Goal: Task Accomplishment & Management: Manage account settings

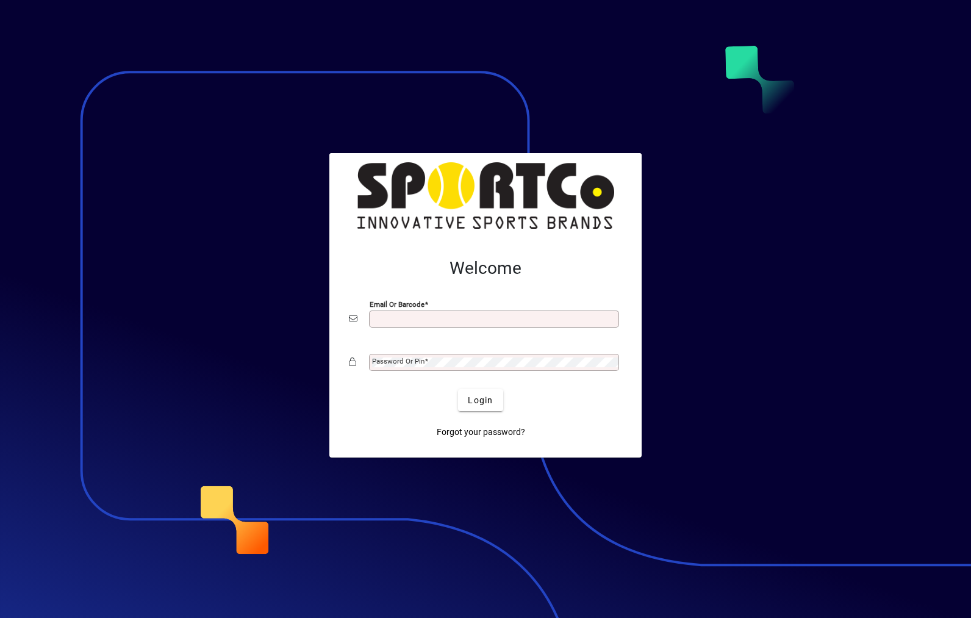
type input "**********"
click at [481, 399] on button "Login" at bounding box center [480, 400] width 45 height 22
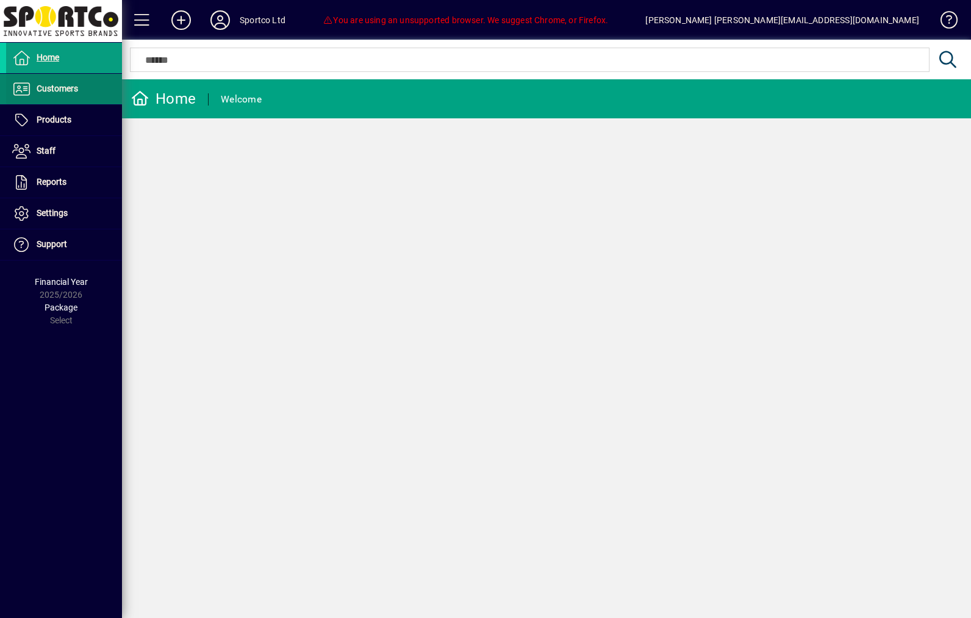
click at [70, 91] on span "Customers" at bounding box center [57, 89] width 41 height 10
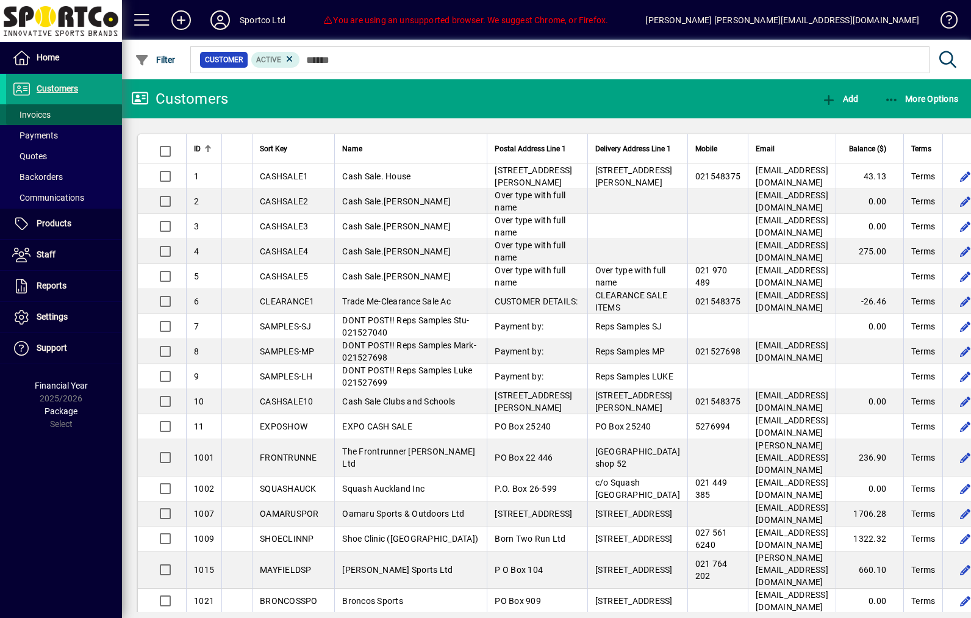
click at [67, 120] on span at bounding box center [64, 114] width 116 height 29
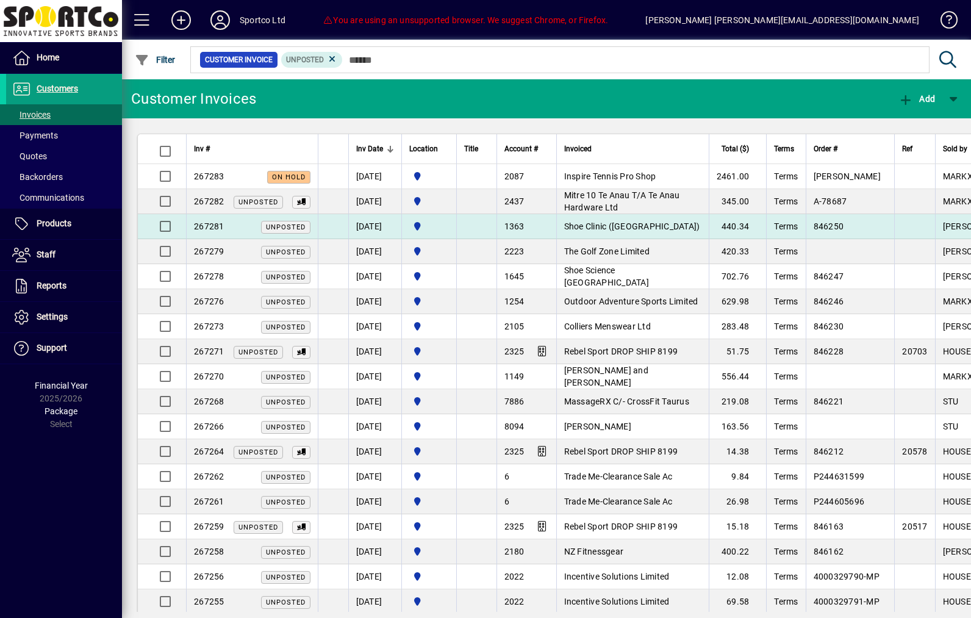
click at [709, 231] on td "Shoe Clinic ([GEOGRAPHIC_DATA])" at bounding box center [632, 226] width 152 height 25
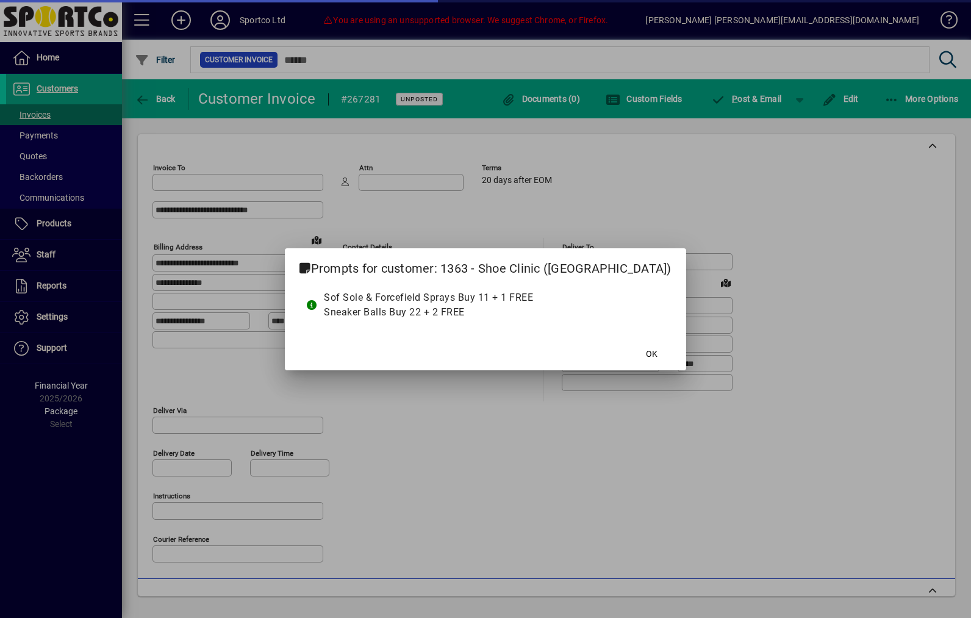
type input "**********"
click at [648, 349] on span "OK" at bounding box center [652, 354] width 12 height 13
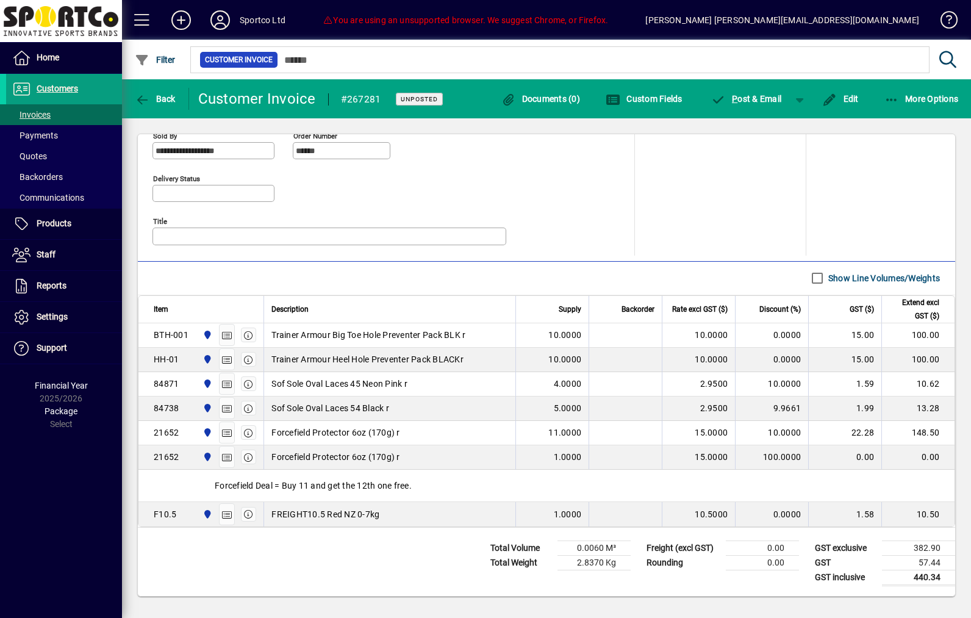
scroll to position [562, 0]
click at [171, 101] on span "Back" at bounding box center [155, 99] width 41 height 10
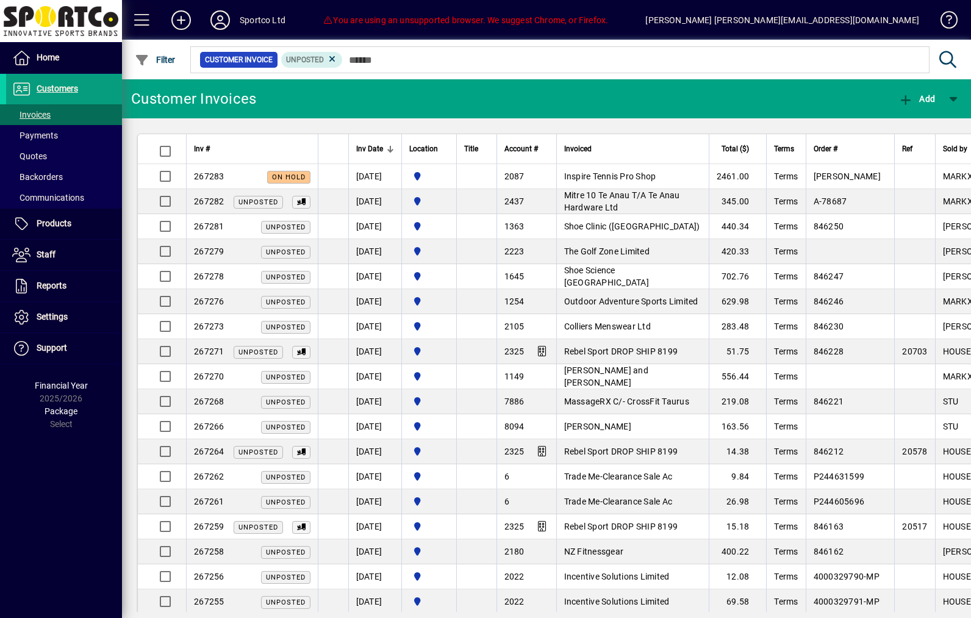
click at [149, 26] on span at bounding box center [141, 19] width 29 height 29
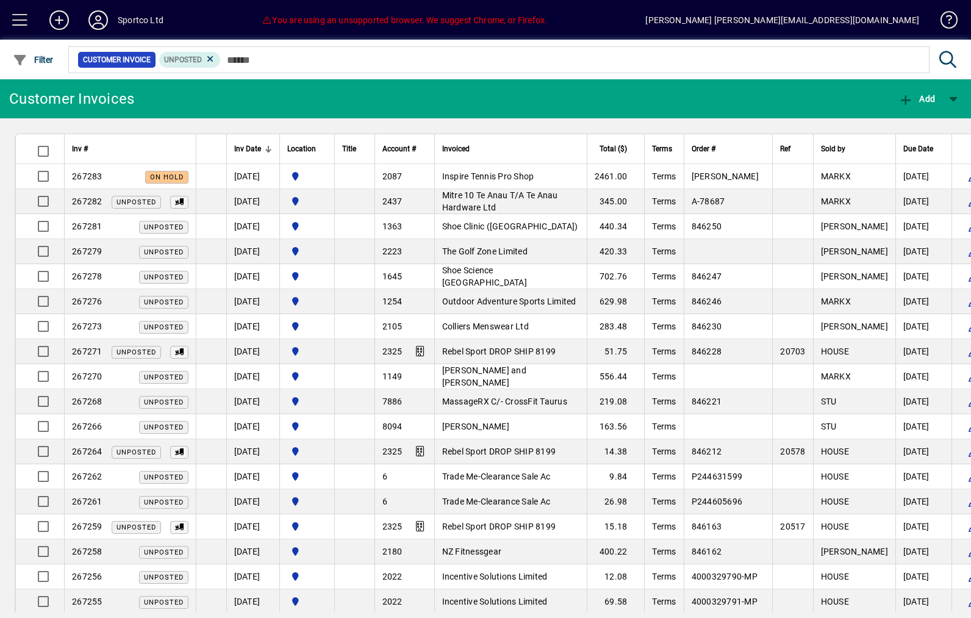
click at [21, 17] on span at bounding box center [19, 19] width 29 height 29
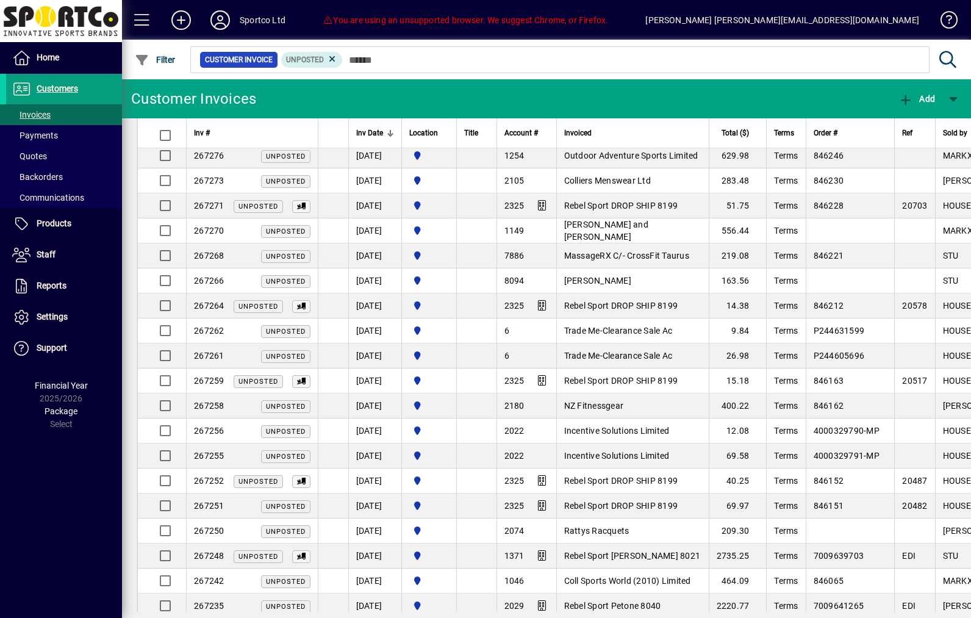
scroll to position [147, 0]
click at [142, 10] on span at bounding box center [141, 19] width 29 height 29
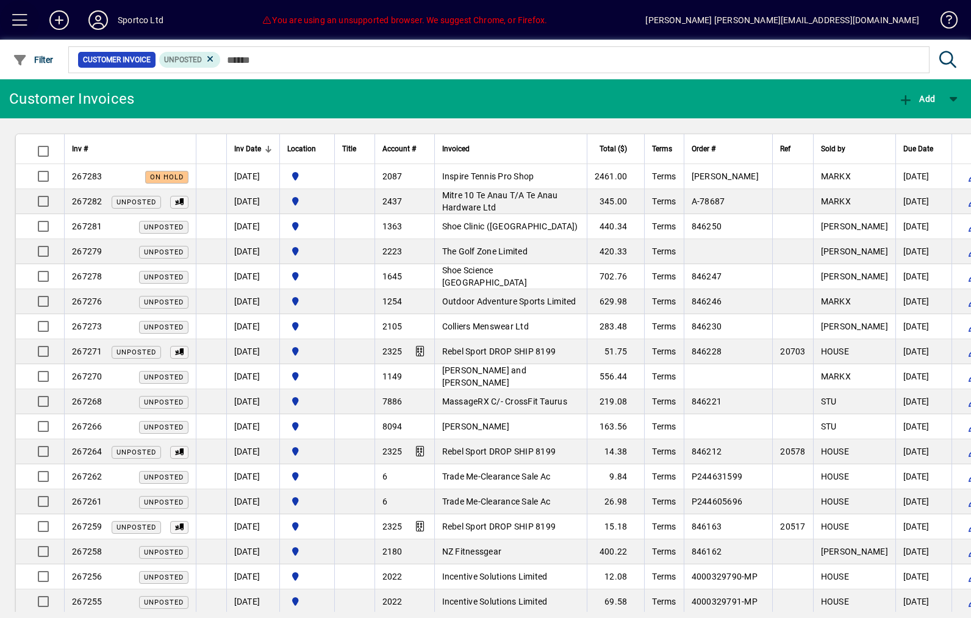
scroll to position [0, 0]
click at [221, 54] on mat-chip "Unposted" at bounding box center [190, 60] width 62 height 16
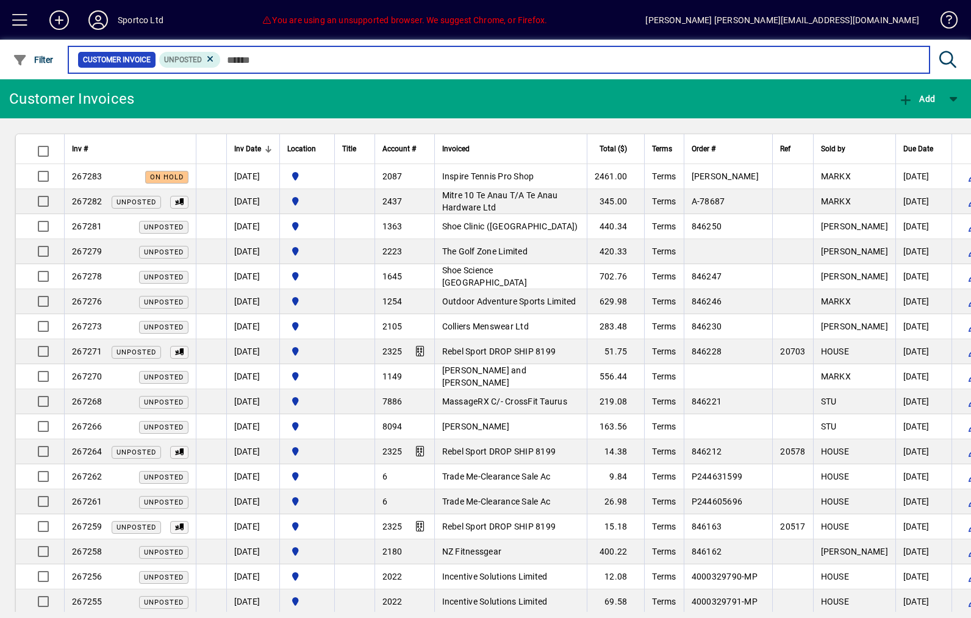
click at [249, 56] on input "text" at bounding box center [570, 59] width 699 height 17
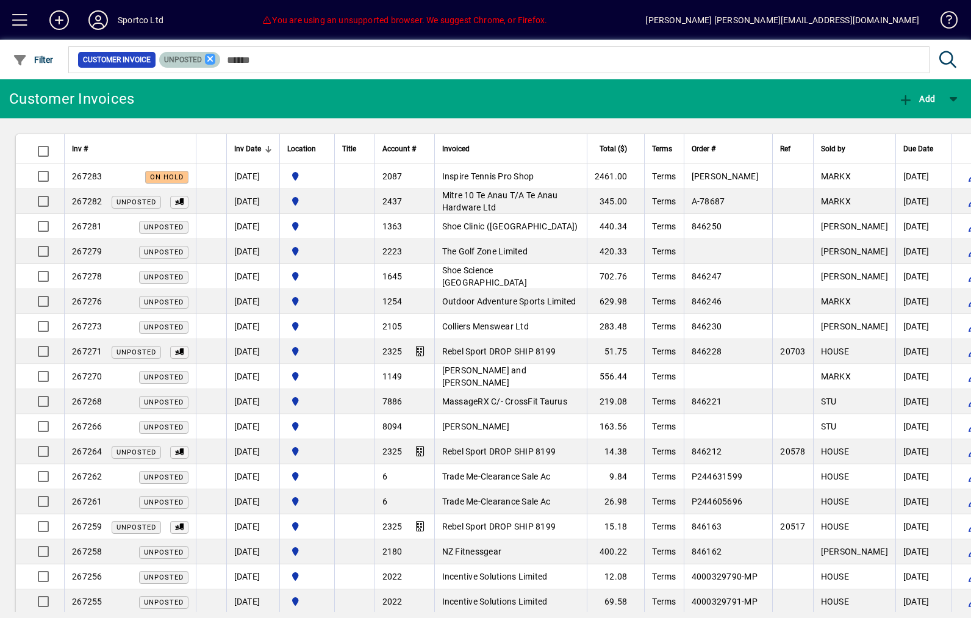
click at [216, 64] on icon at bounding box center [210, 59] width 11 height 11
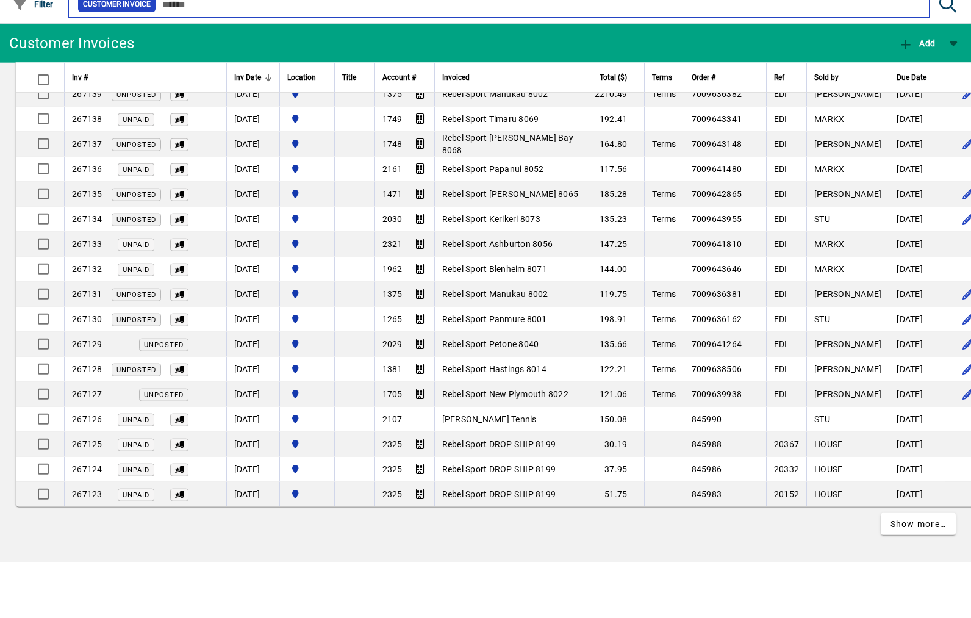
scroll to position [2108, 0]
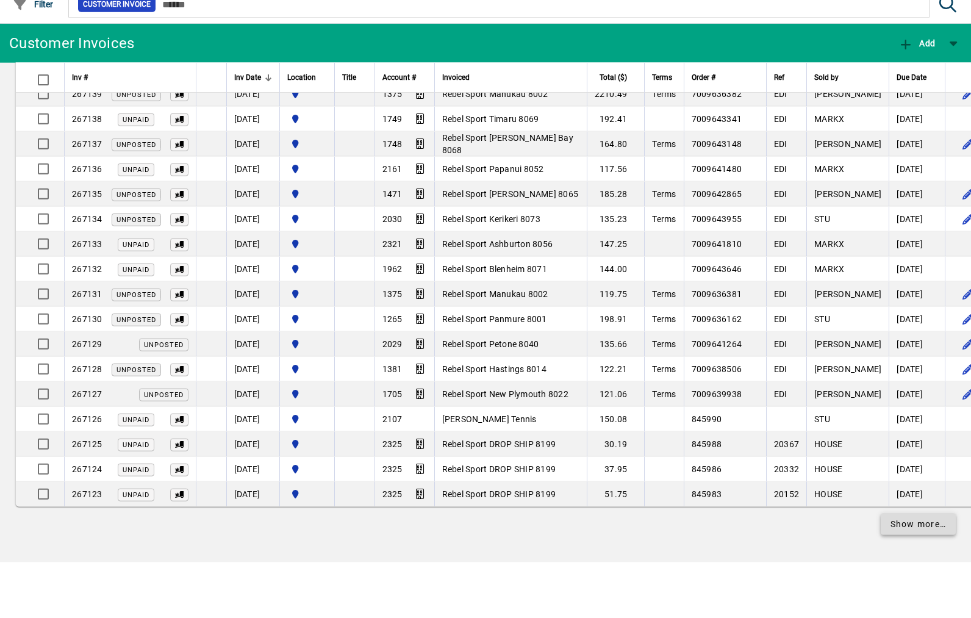
click at [926, 573] on span "Show more…" at bounding box center [918, 579] width 56 height 13
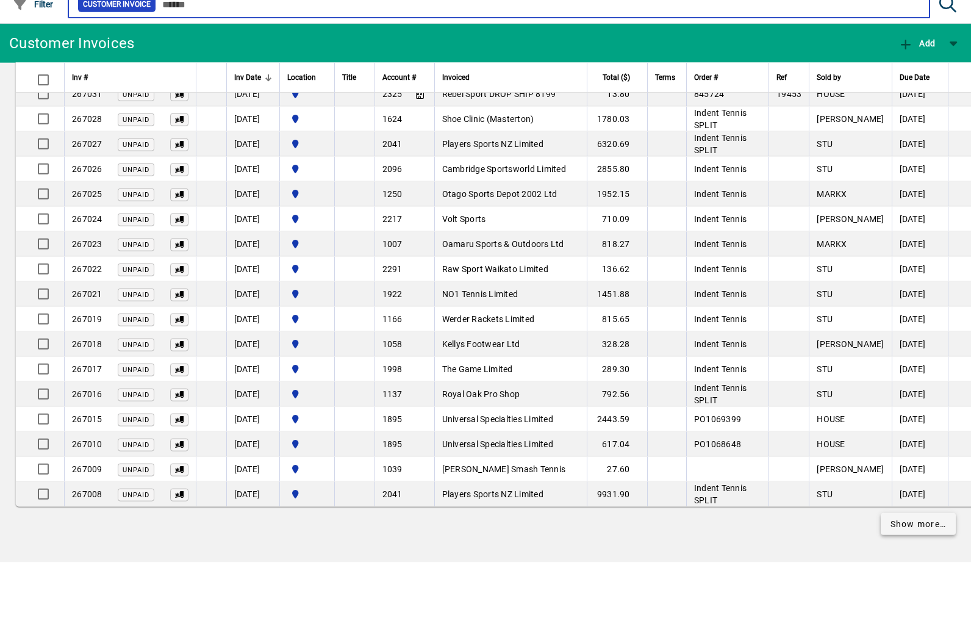
scroll to position [4681, 0]
